Goal: Find specific page/section: Find specific page/section

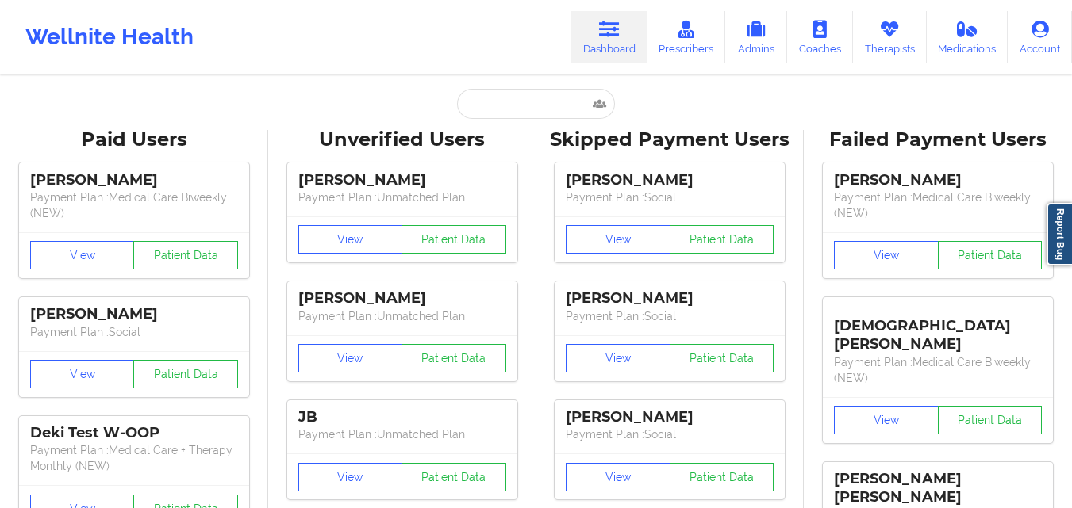
type input "[PERSON_NAME] [PERSON_NAME]"
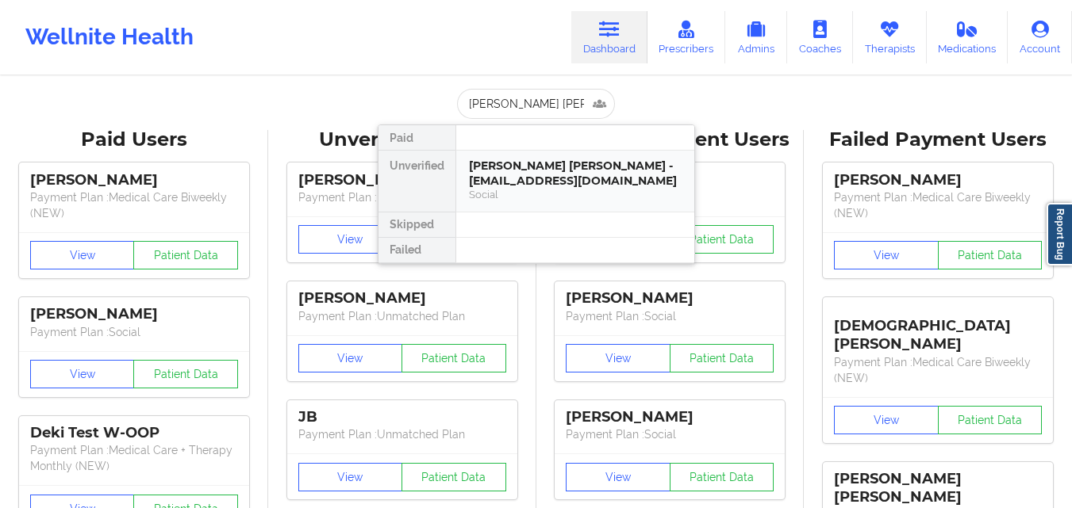
click at [555, 172] on div "[PERSON_NAME] [PERSON_NAME] - [EMAIL_ADDRESS][DOMAIN_NAME]" at bounding box center [575, 173] width 213 height 29
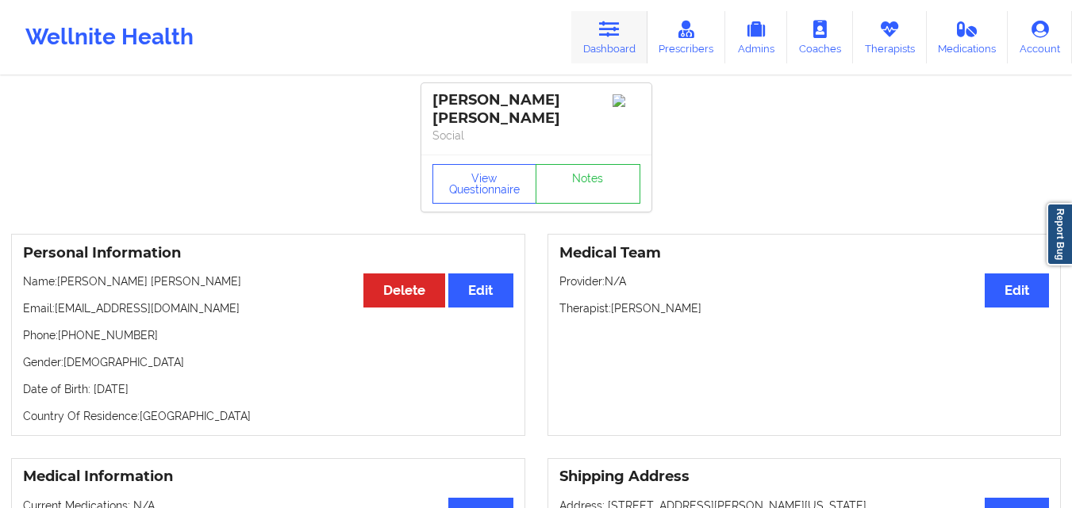
click at [594, 59] on link "Dashboard" at bounding box center [609, 37] width 76 height 52
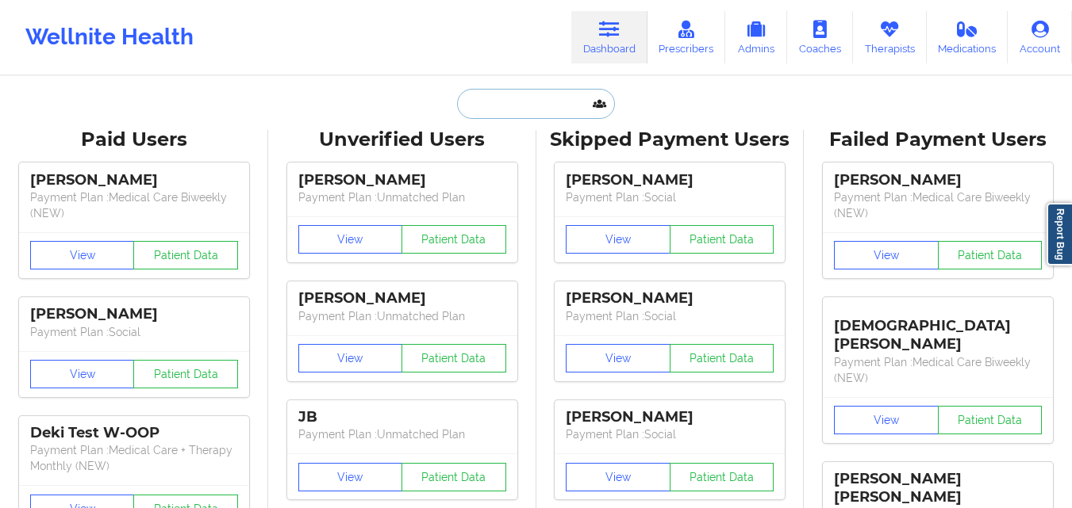
click at [539, 103] on input "text" at bounding box center [535, 104] width 157 height 30
paste input "T [PERSON_NAME] [PERSON_NAME]"
type input "T [PERSON_NAME] [PERSON_NAME]"
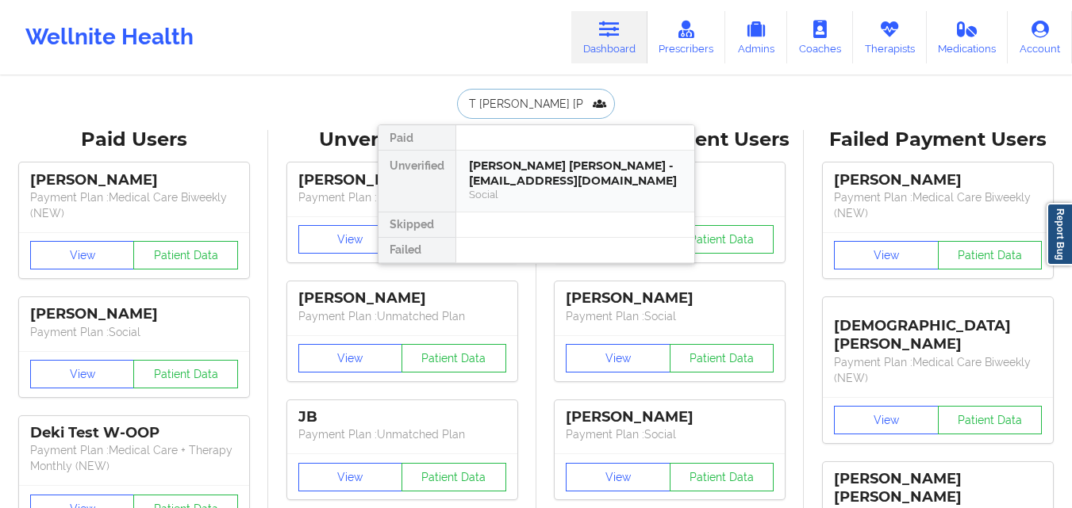
click at [516, 170] on div "[PERSON_NAME] [PERSON_NAME] - [EMAIL_ADDRESS][DOMAIN_NAME]" at bounding box center [575, 173] width 213 height 29
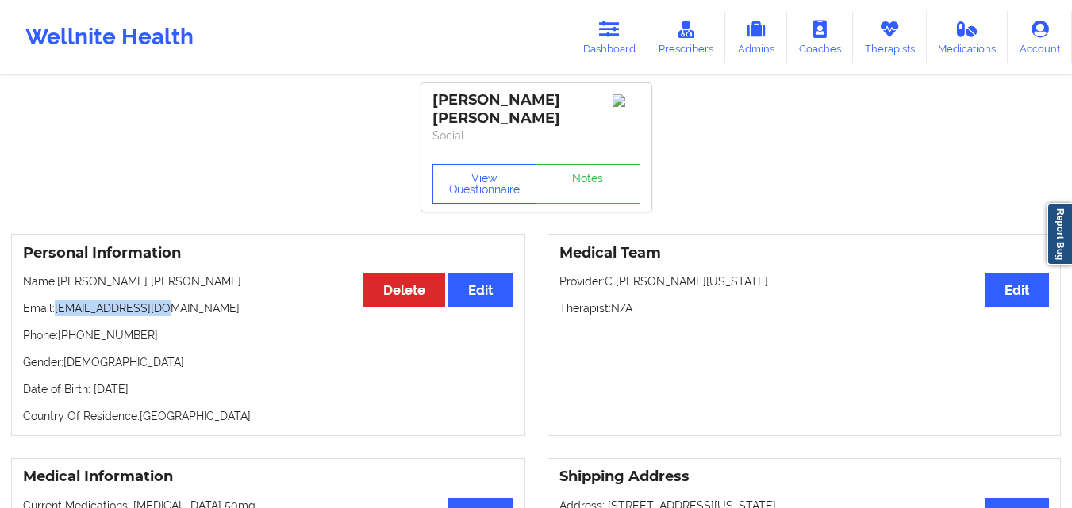
drag, startPoint x: 58, startPoint y: 299, endPoint x: 175, endPoint y: 293, distance: 116.8
click at [175, 301] on p "Email: [EMAIL_ADDRESS][DOMAIN_NAME]" at bounding box center [268, 309] width 490 height 16
copy p "[EMAIL_ADDRESS][DOMAIN_NAME]"
click at [182, 301] on p "Email: [EMAIL_ADDRESS][DOMAIN_NAME]" at bounding box center [268, 309] width 490 height 16
drag, startPoint x: 167, startPoint y: 300, endPoint x: 56, endPoint y: 290, distance: 111.5
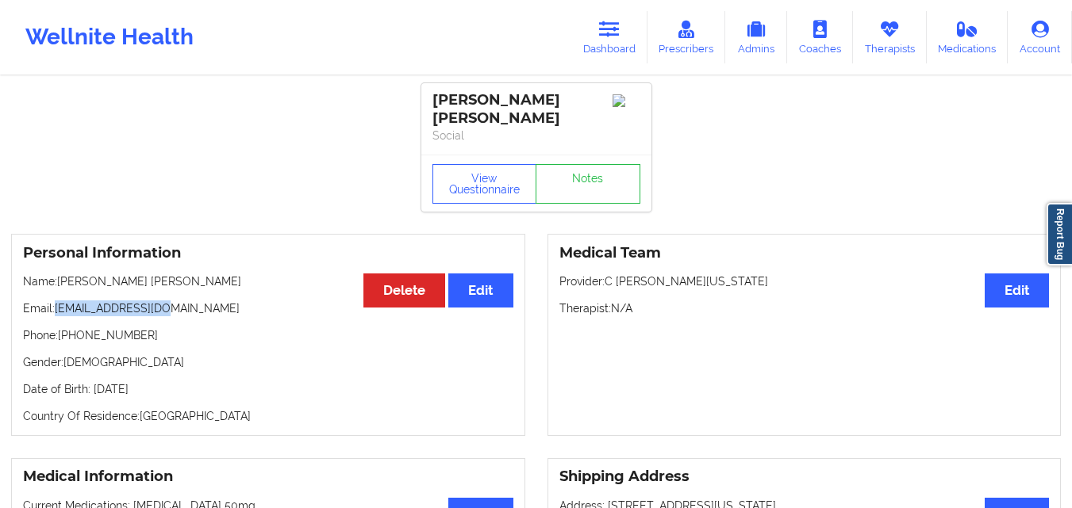
click at [56, 301] on p "Email: [EMAIL_ADDRESS][DOMAIN_NAME]" at bounding box center [268, 309] width 490 height 16
copy p "[EMAIL_ADDRESS][DOMAIN_NAME]"
click at [620, 32] on icon at bounding box center [609, 29] width 21 height 17
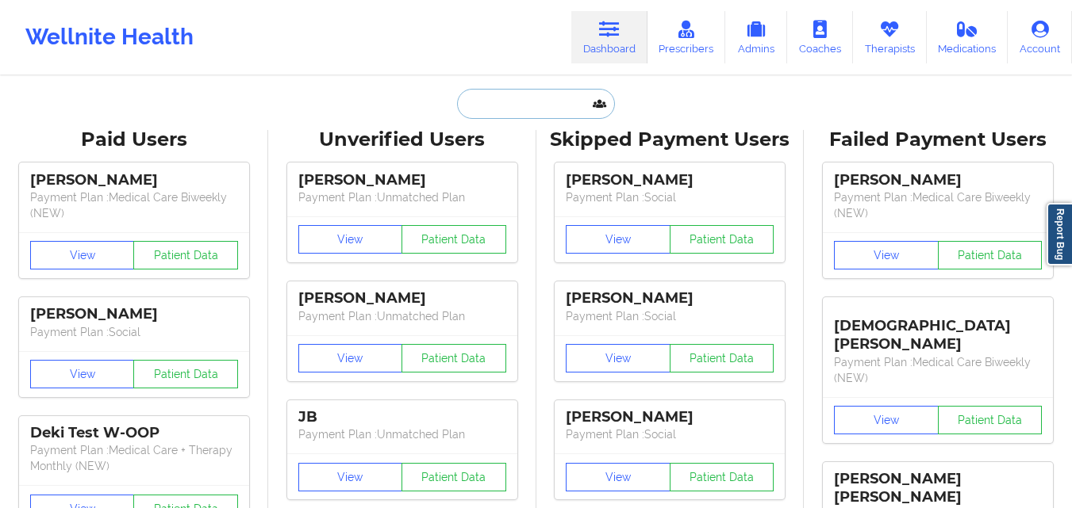
click at [518, 105] on input "text" at bounding box center [535, 104] width 157 height 30
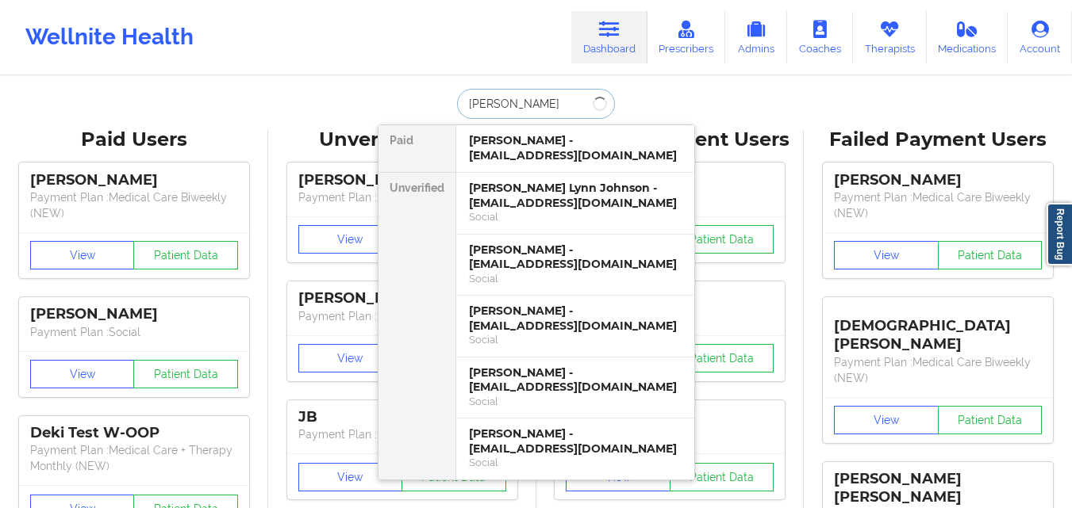
type input "[PERSON_NAME]"
click at [551, 253] on div "[PERSON_NAME] - [EMAIL_ADDRESS][DOMAIN_NAME]" at bounding box center [575, 257] width 213 height 29
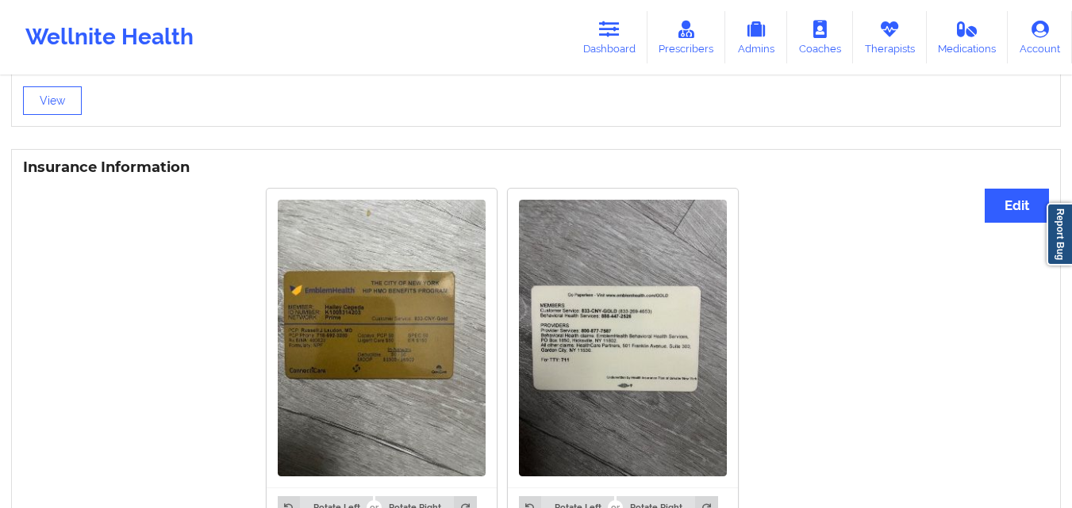
scroll to position [1111, 0]
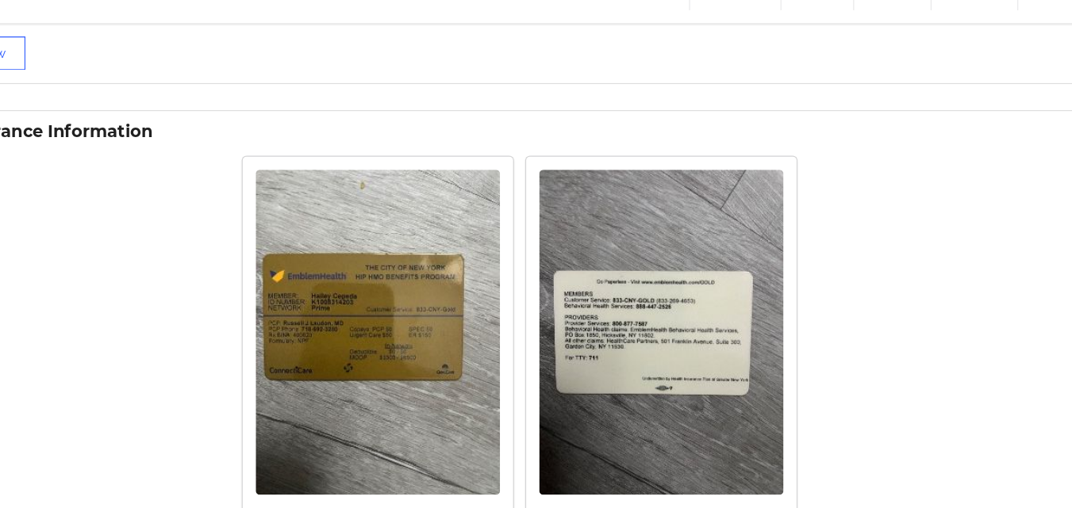
click at [405, 365] on img at bounding box center [382, 337] width 208 height 277
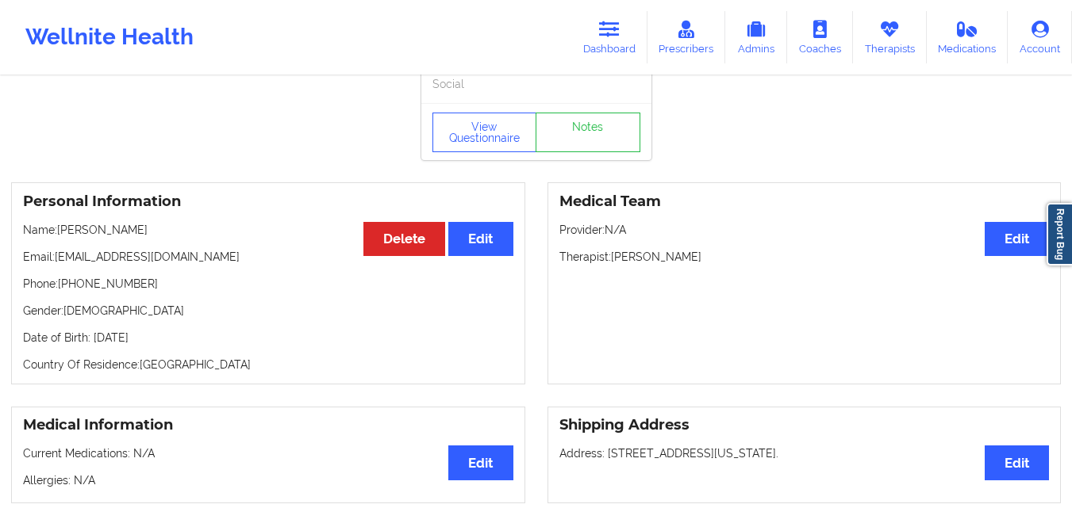
scroll to position [0, 0]
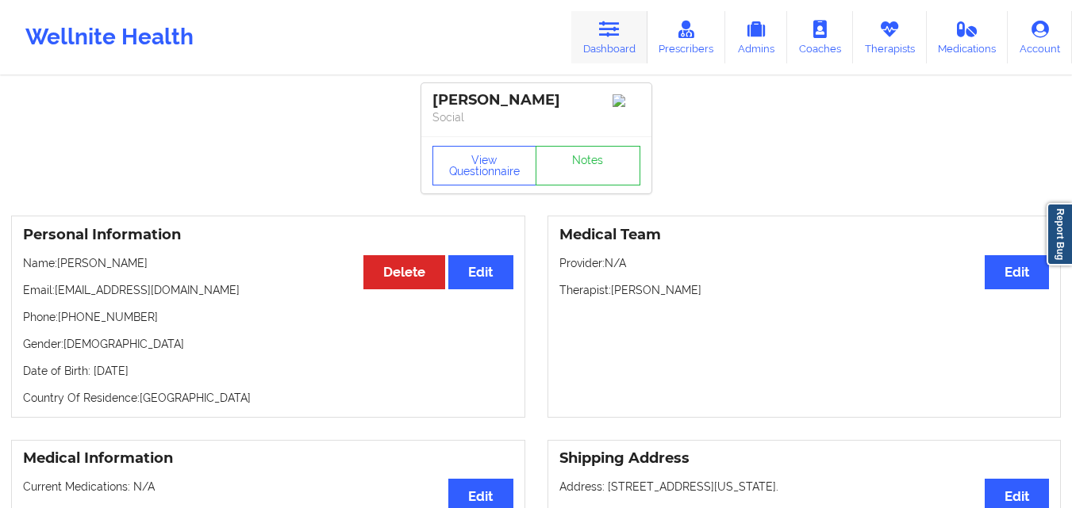
click at [598, 25] on link "Dashboard" at bounding box center [609, 37] width 76 height 52
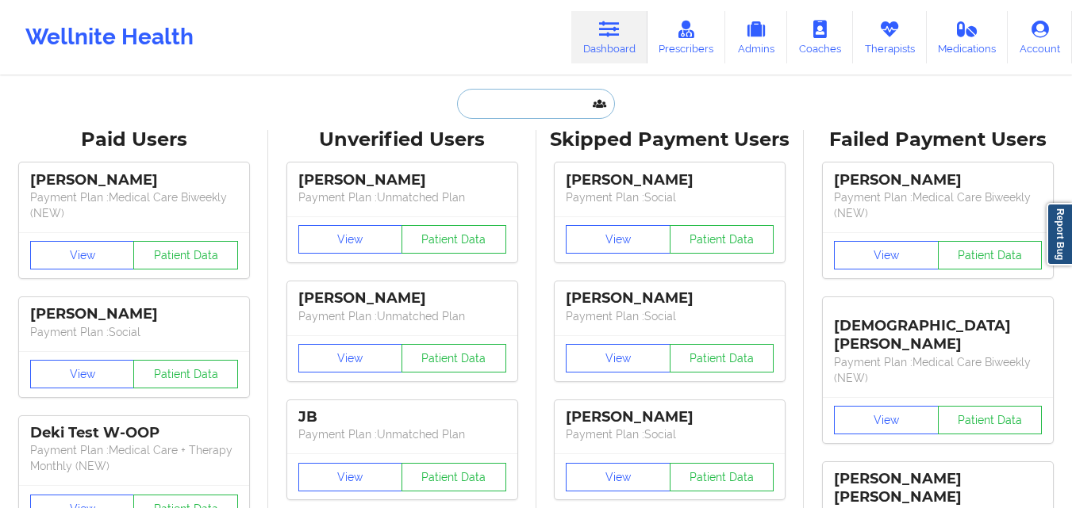
click at [463, 108] on input "text" at bounding box center [535, 104] width 157 height 30
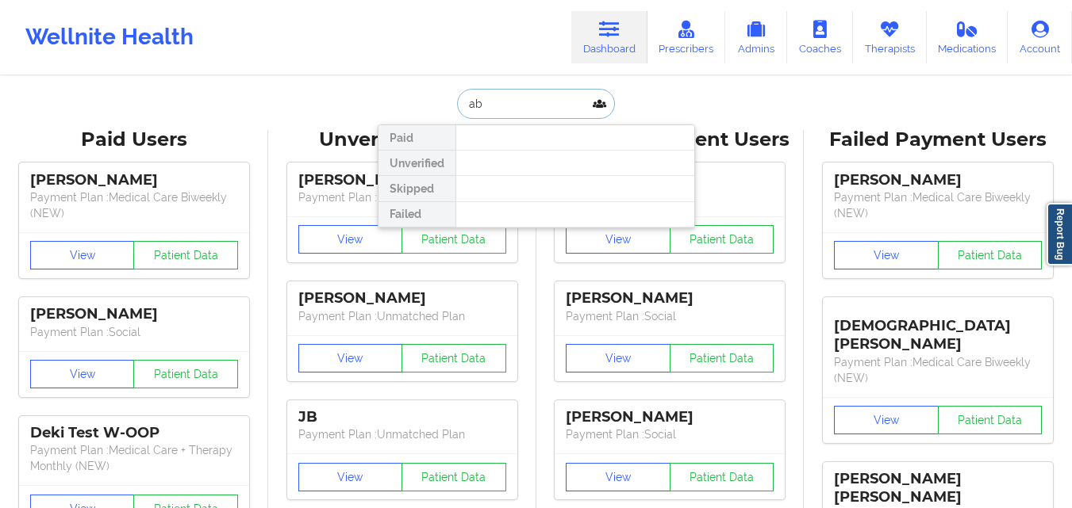
type input "a"
type input "[PERSON_NAME] ce"
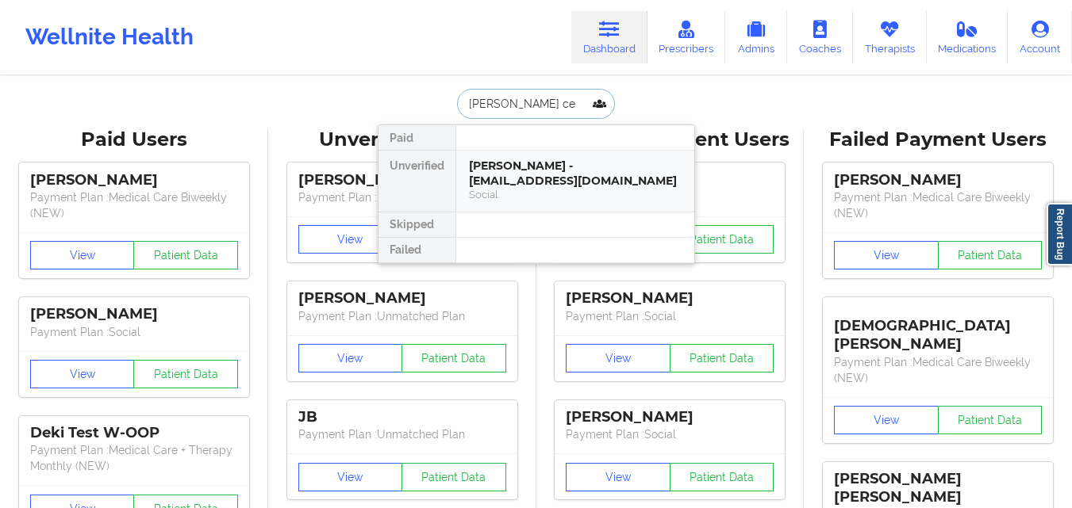
click at [564, 172] on div "[PERSON_NAME] - [EMAIL_ADDRESS][DOMAIN_NAME]" at bounding box center [575, 173] width 213 height 29
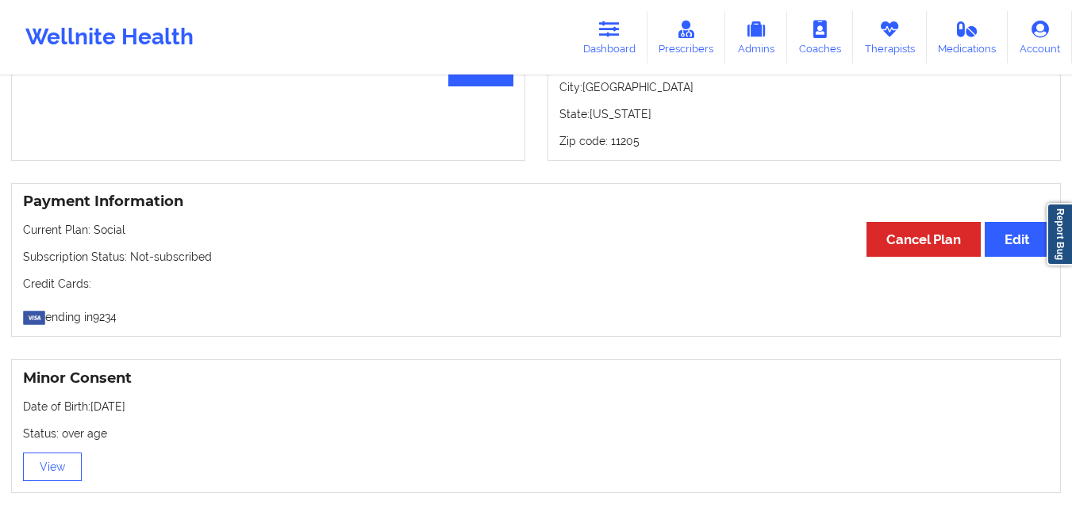
scroll to position [1059, 0]
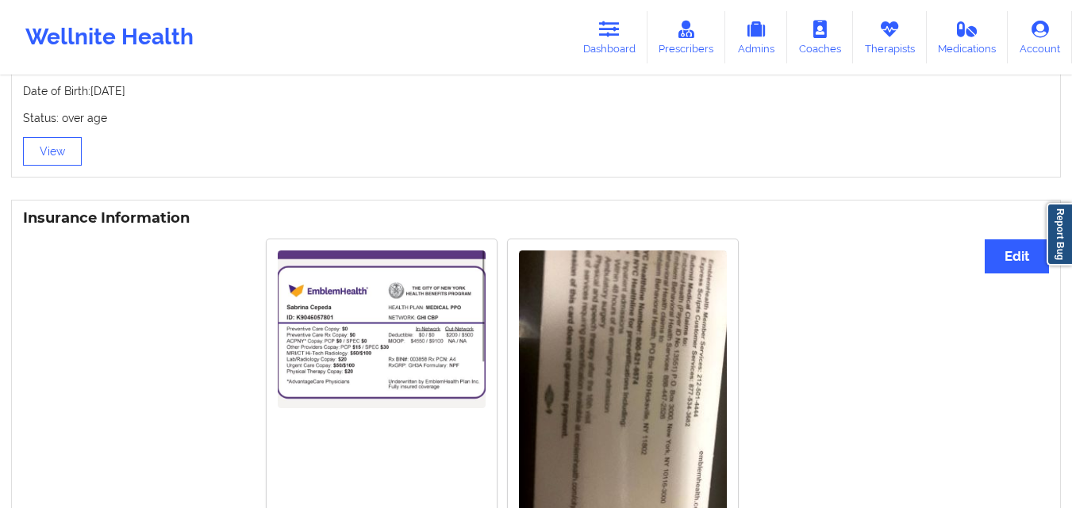
drag, startPoint x: 418, startPoint y: 320, endPoint x: 667, endPoint y: 193, distance: 279.5
click at [667, 189] on div "Minor Consent Date of Birth: [DEMOGRAPHIC_DATA] Status: over age View" at bounding box center [536, 111] width 1072 height 156
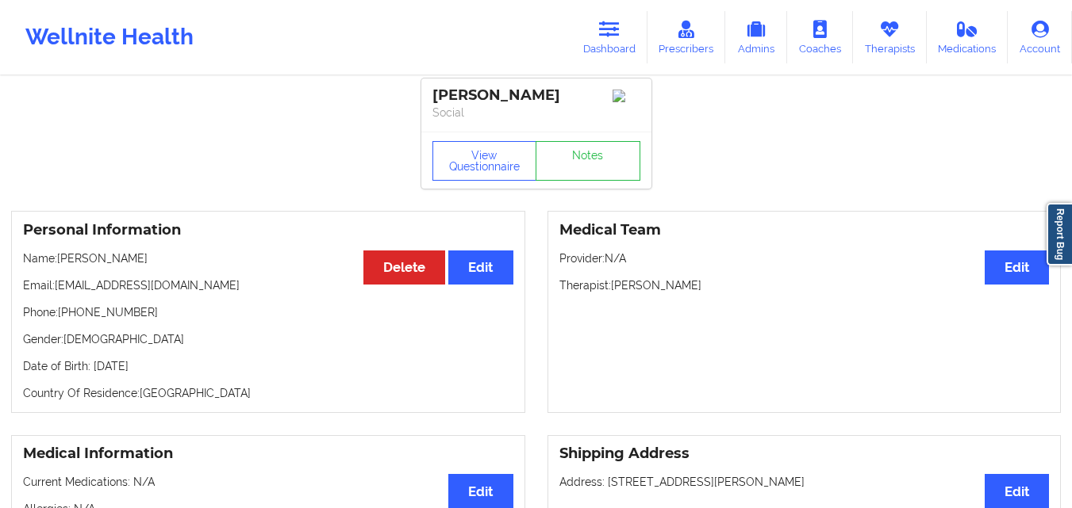
scroll to position [0, 0]
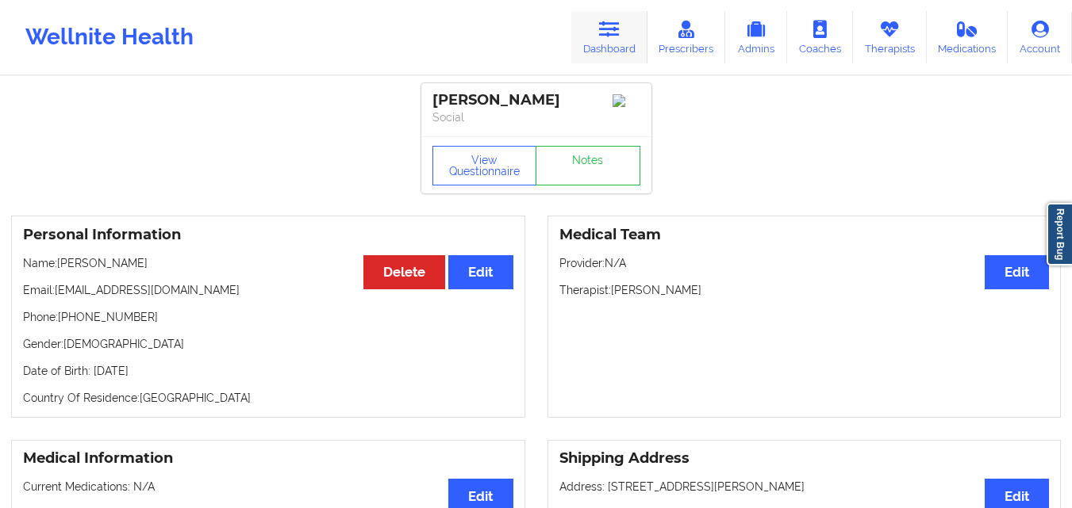
click at [620, 36] on icon at bounding box center [609, 29] width 21 height 17
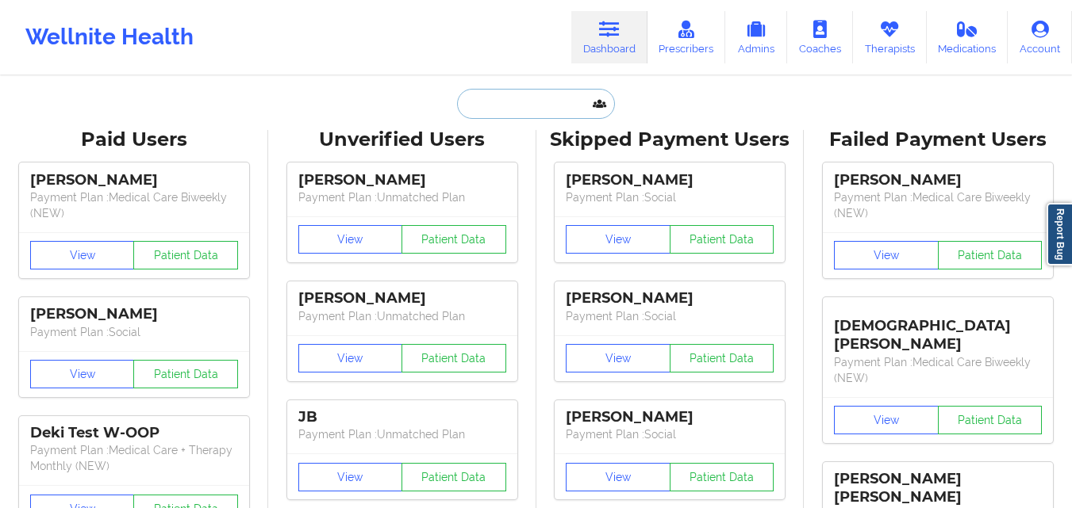
click at [545, 113] on input "text" at bounding box center [535, 104] width 157 height 30
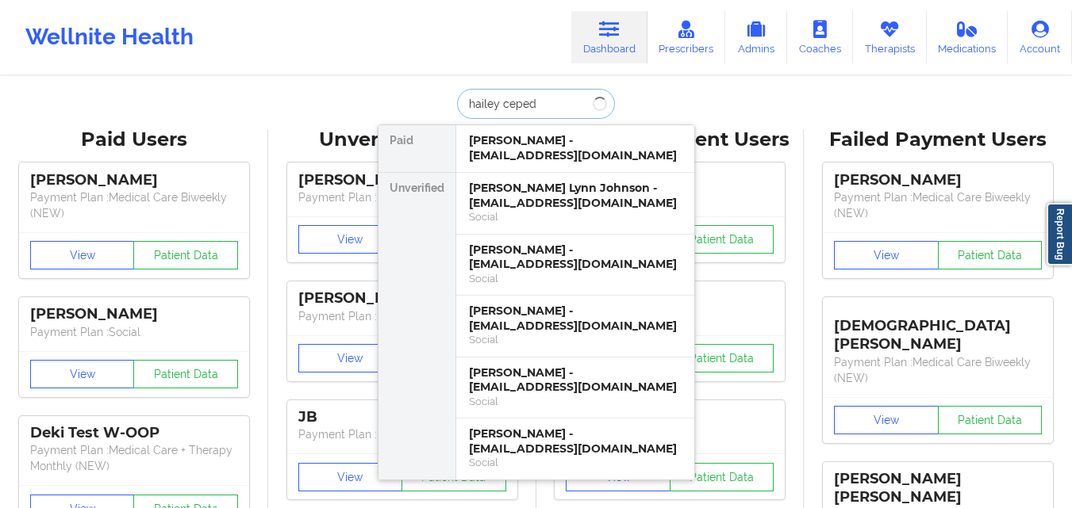
type input "hailey ceped"
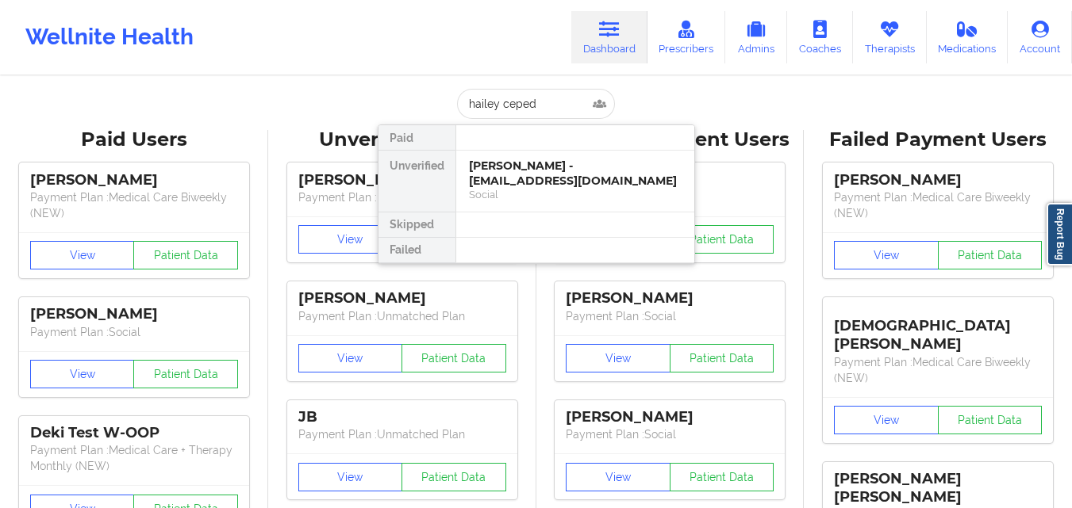
click at [550, 236] on div at bounding box center [574, 225] width 239 height 25
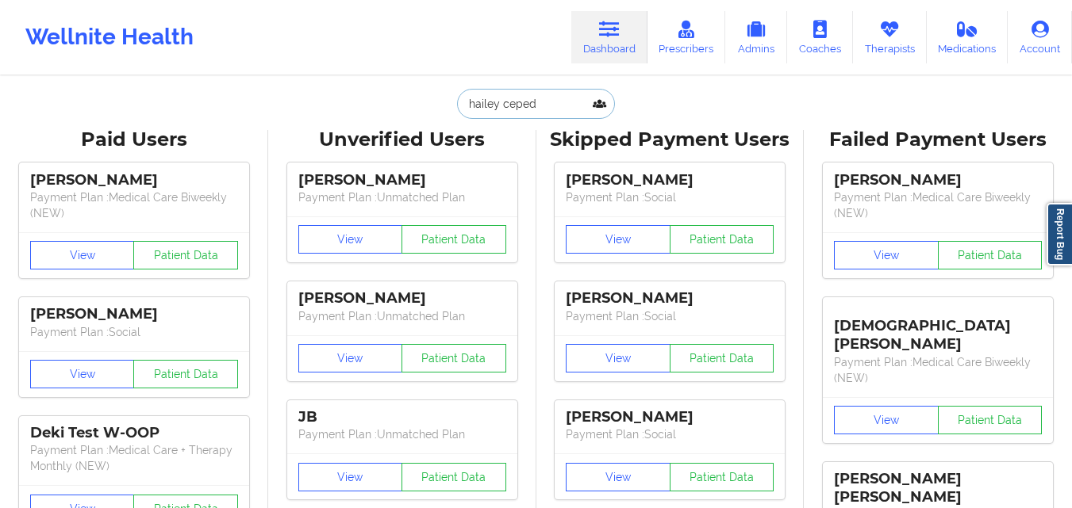
click at [570, 107] on input "hailey ceped" at bounding box center [535, 104] width 157 height 30
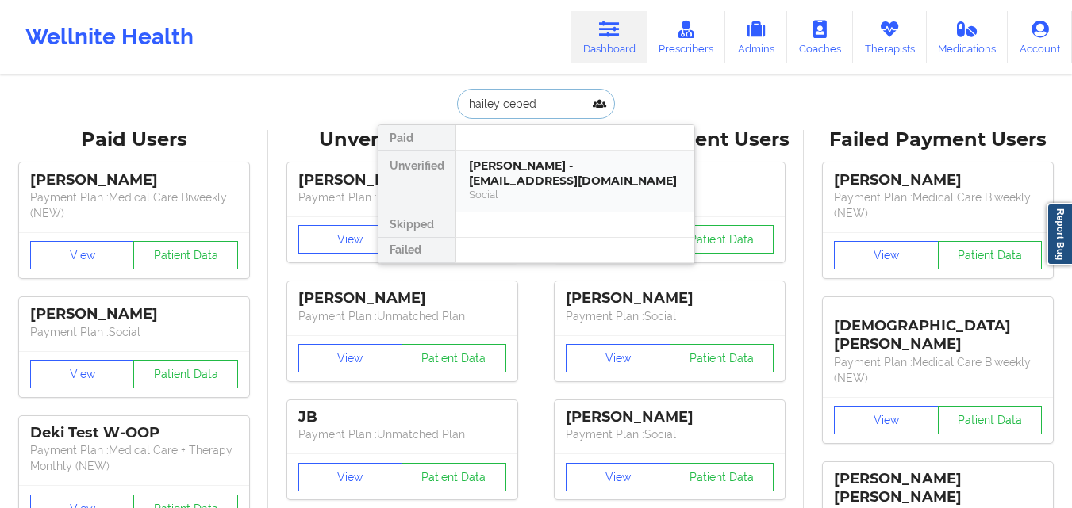
click at [544, 188] on div "[PERSON_NAME] - [EMAIL_ADDRESS][DOMAIN_NAME]" at bounding box center [575, 173] width 213 height 29
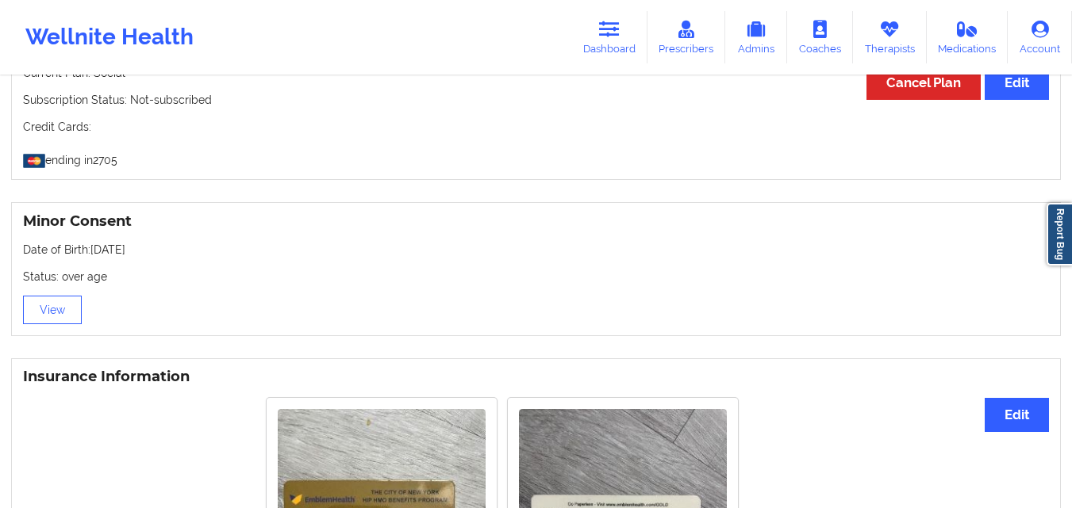
scroll to position [1222, 0]
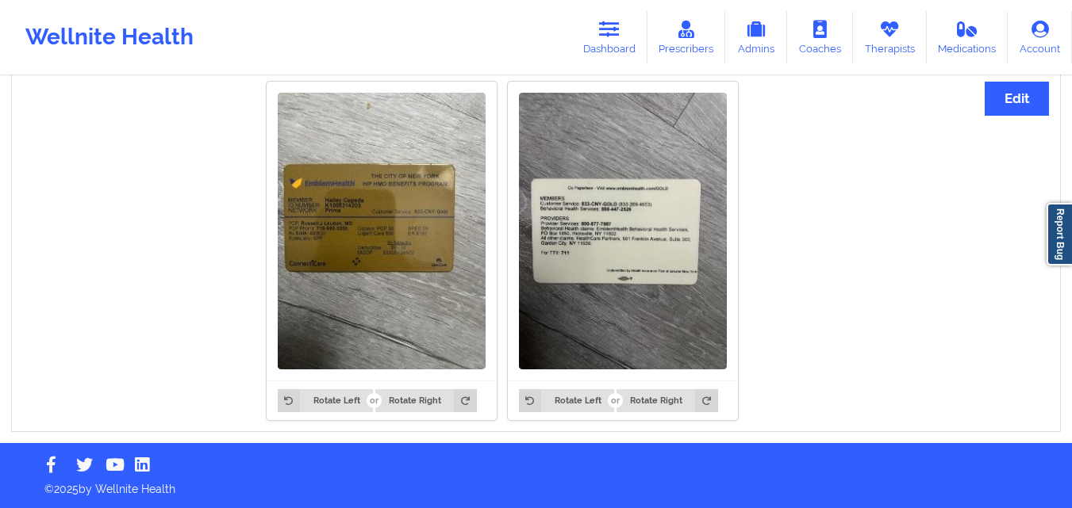
click at [623, 282] on img at bounding box center [623, 231] width 208 height 277
